Goal: Navigation & Orientation: Find specific page/section

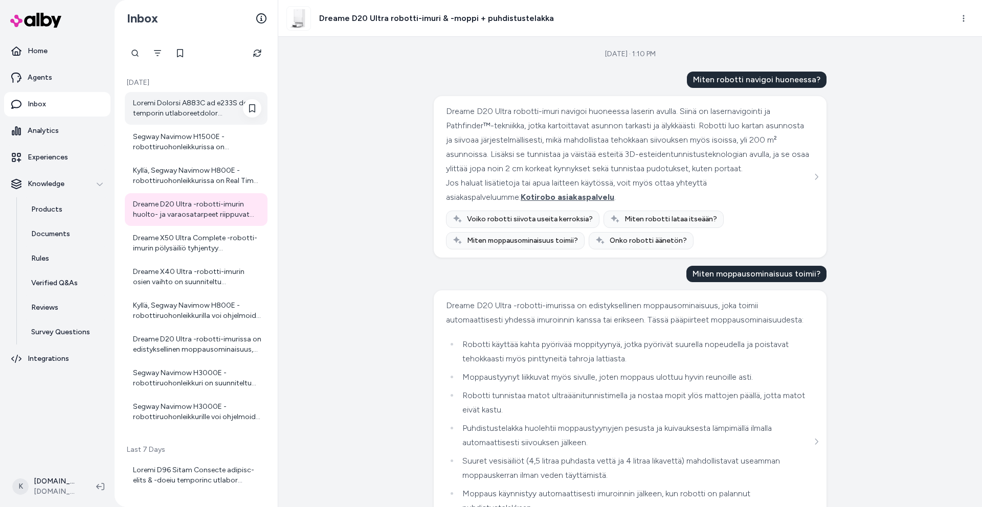
click at [184, 95] on div at bounding box center [196, 108] width 143 height 33
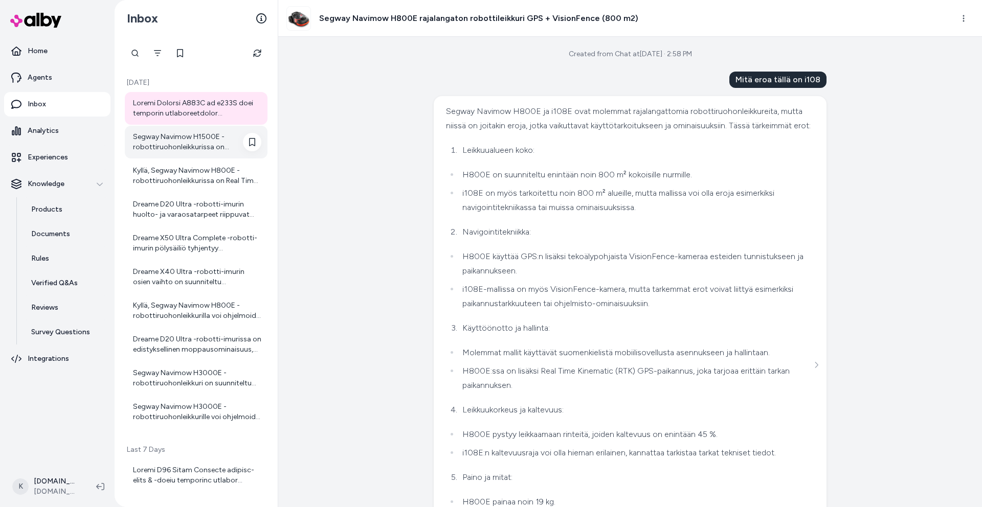
click at [171, 135] on div "Segway Navimow H1500E -robottiruohonleikkurissa on turvallisuusominaisuuksia, k…" at bounding box center [197, 142] width 128 height 20
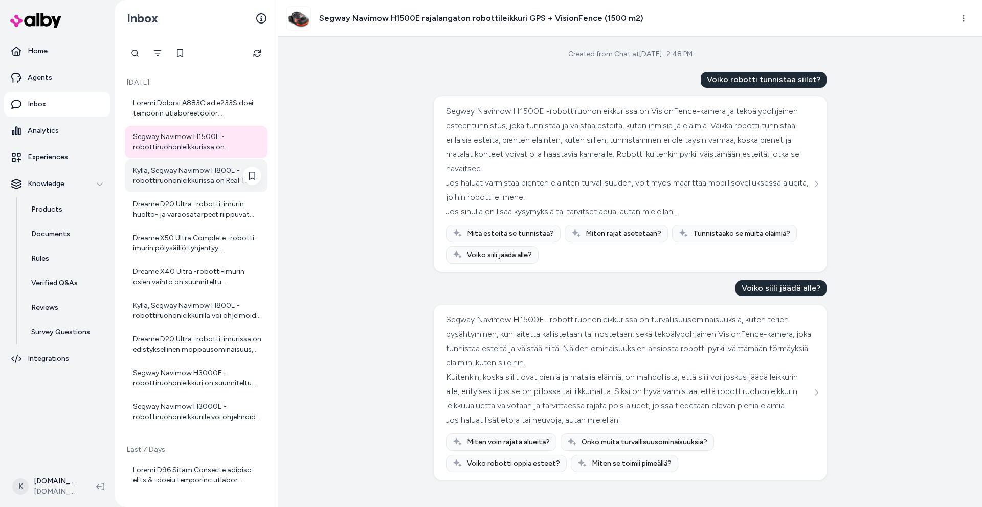
click at [161, 187] on div "Kyllä, Segway Navimow H800E -robottiruohonleikkurissa on Real Time Kinematic (R…" at bounding box center [196, 176] width 143 height 33
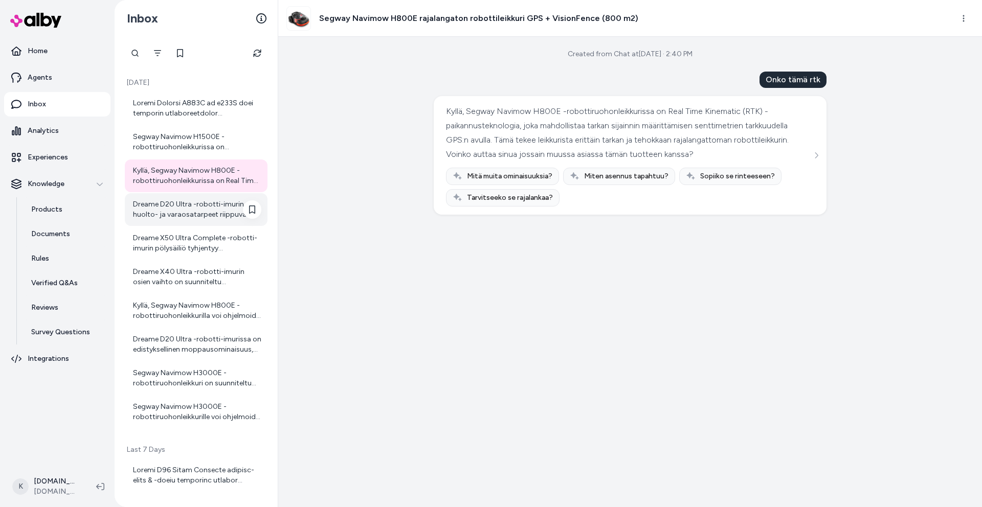
click at [154, 215] on div "Dreame D20 Ultra -robotti-imurin huolto- ja varaosatarpeet riippuvat käytöstä j…" at bounding box center [197, 209] width 128 height 20
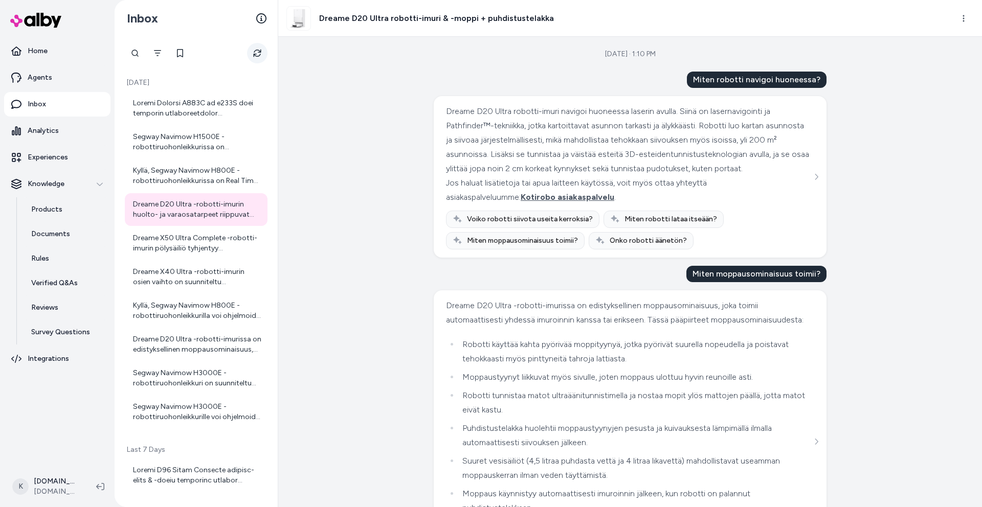
click at [262, 60] on button "Refresh" at bounding box center [257, 53] width 20 height 20
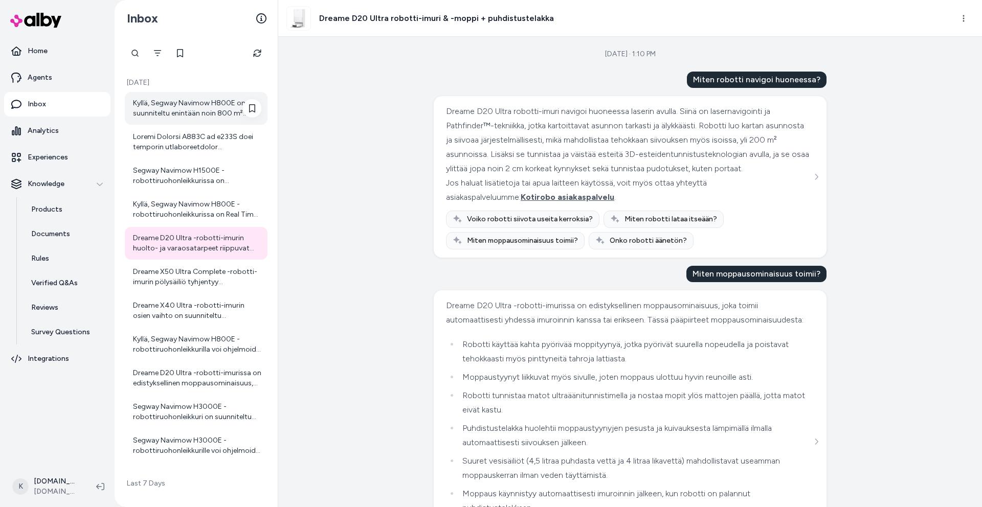
click at [193, 113] on div "Kyllä, Segway Navimow H800E on suunniteltu enintään noin 800 m² kokoisille nurm…" at bounding box center [197, 108] width 128 height 20
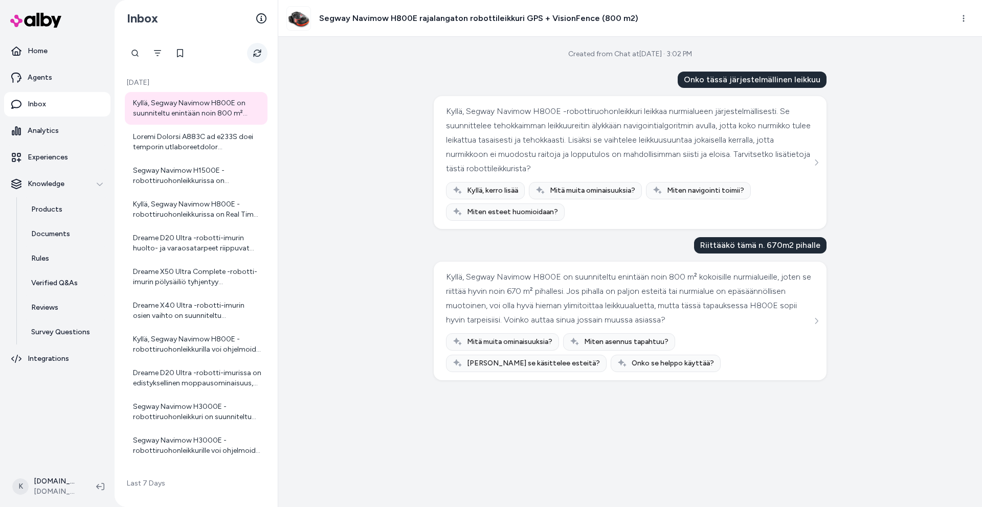
click at [259, 52] on icon "Refresh" at bounding box center [257, 54] width 8 height 8
drag, startPoint x: 259, startPoint y: 48, endPoint x: 318, endPoint y: 139, distance: 108.2
click at [259, 48] on button "Refresh" at bounding box center [257, 53] width 20 height 20
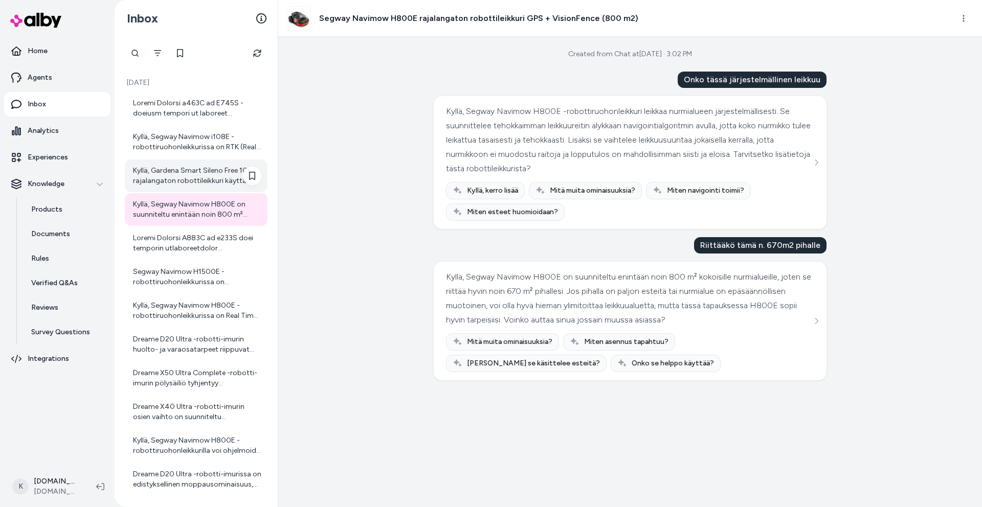
drag, startPoint x: 214, startPoint y: 177, endPoint x: 210, endPoint y: 163, distance: 14.9
click at [213, 177] on div "Kyllä, Gardena Smart Sileno Free 1000 rajalangaton robottileikkuri käyttää RTK-…" at bounding box center [197, 176] width 128 height 20
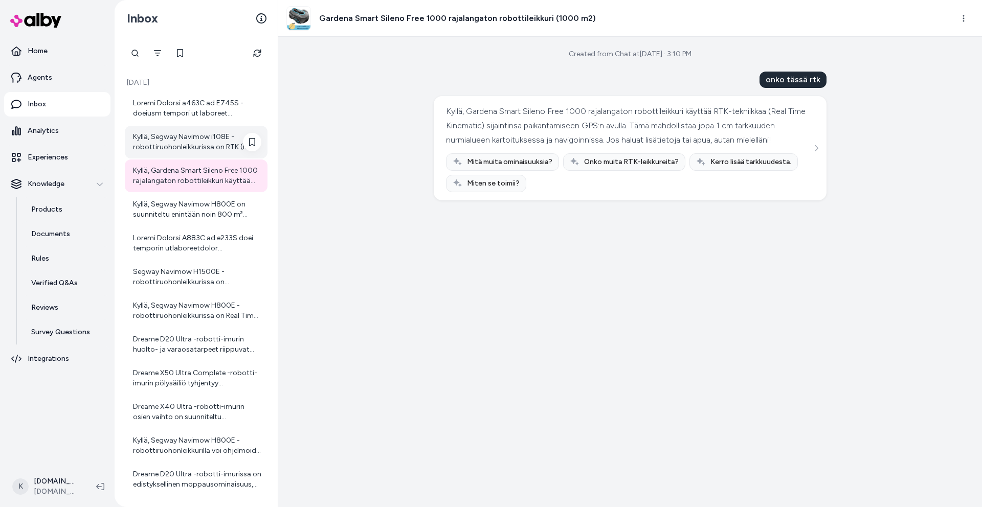
click at [208, 144] on div "Kyllä, Segway Navimow i108E -robottiruohonleikkurissa on RTK (Real Time Kinemat…" at bounding box center [197, 142] width 128 height 20
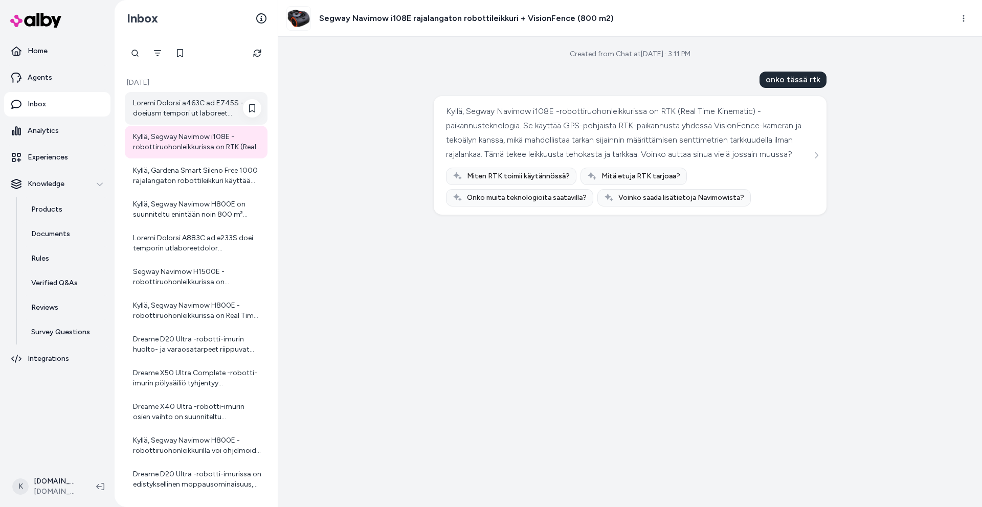
click at [203, 101] on div at bounding box center [197, 108] width 128 height 20
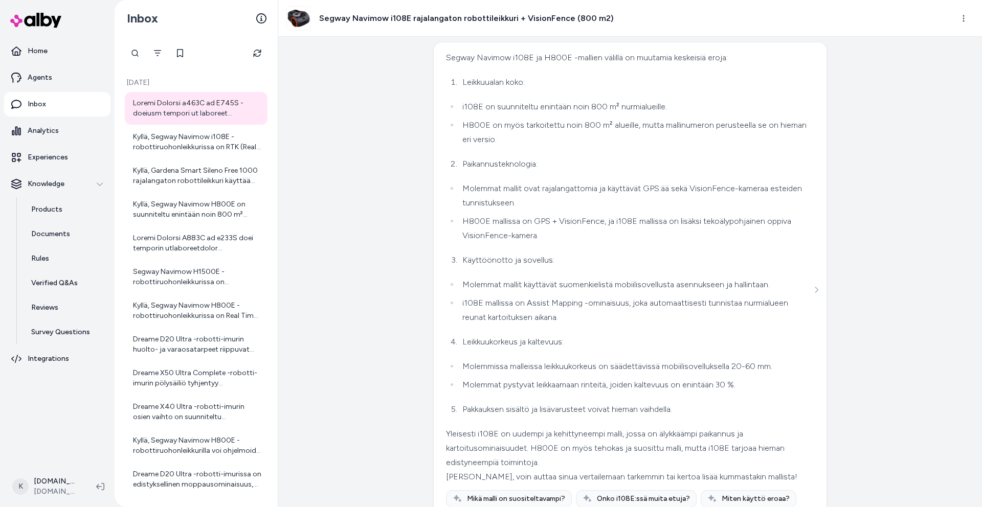
scroll to position [96, 0]
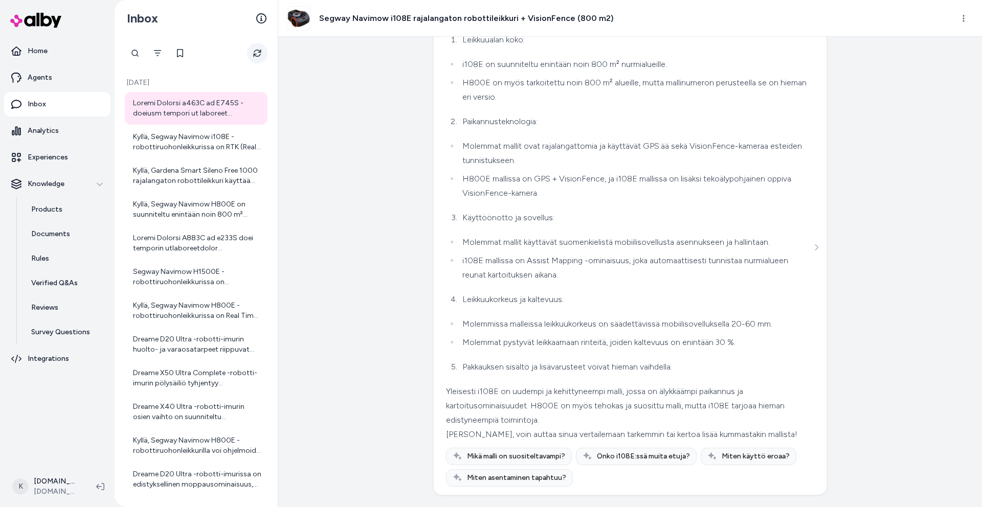
click at [260, 56] on icon "Refresh" at bounding box center [257, 53] width 8 height 8
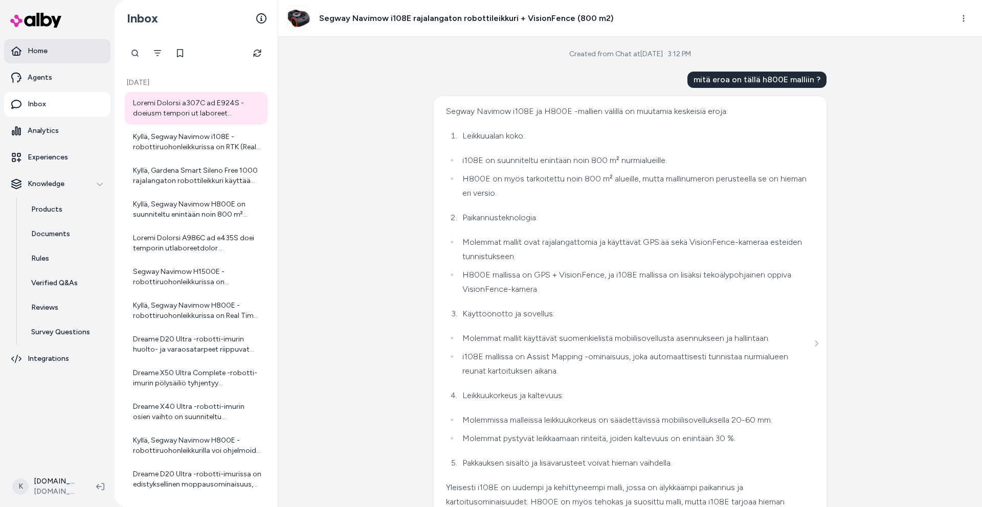
click at [26, 55] on link "Home" at bounding box center [57, 51] width 106 height 25
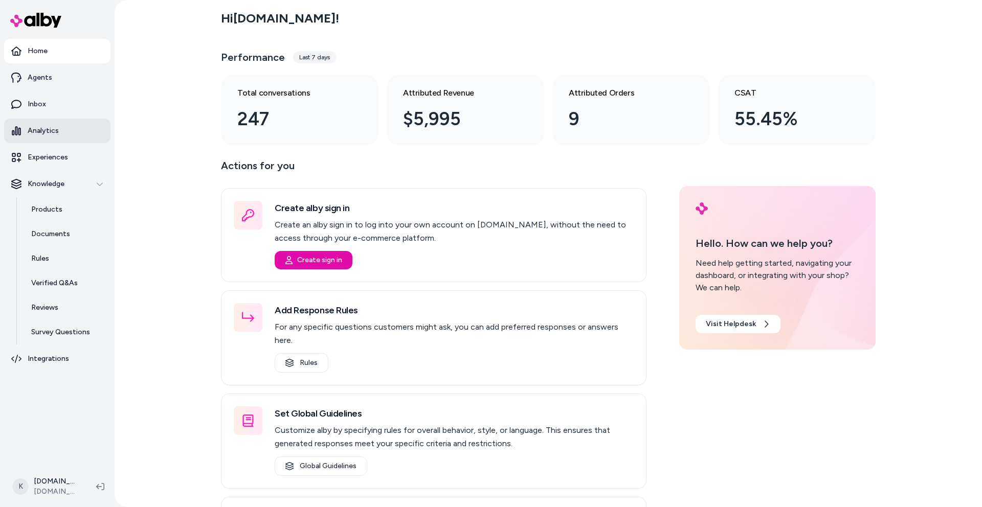
click at [65, 129] on link "Analytics" at bounding box center [57, 131] width 106 height 25
